Goal: Transaction & Acquisition: Download file/media

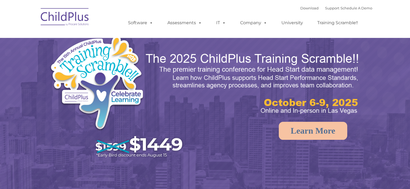
select select "MEDIUM"
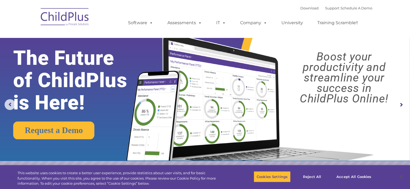
click at [62, 17] on img at bounding box center [65, 17] width 54 height 27
click at [65, 16] on img at bounding box center [65, 17] width 54 height 27
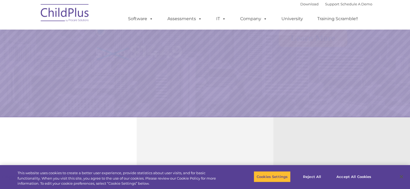
select select "MEDIUM"
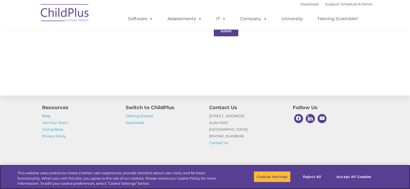
scroll to position [604, 0]
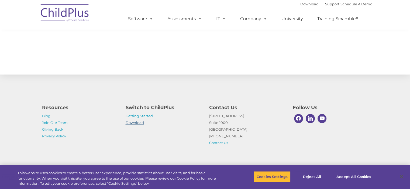
click at [139, 124] on link "Download" at bounding box center [135, 123] width 18 height 4
